Goal: Navigation & Orientation: Find specific page/section

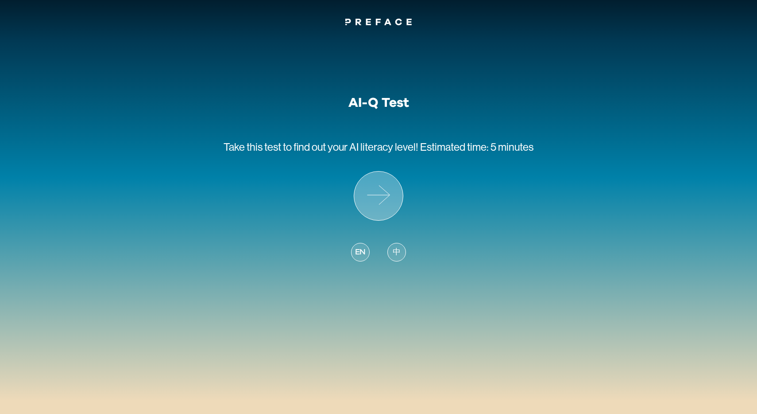
click at [392, 200] on icon at bounding box center [378, 195] width 49 height 49
click at [401, 250] on div "中" at bounding box center [396, 252] width 19 height 19
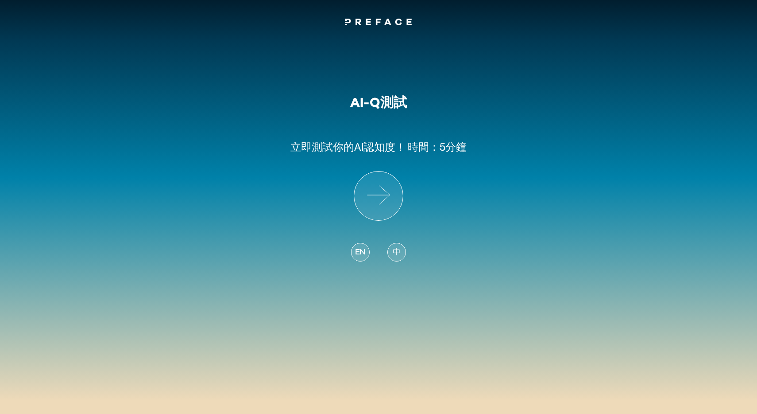
click at [362, 256] on span "EN" at bounding box center [360, 252] width 11 height 12
